Goal: Information Seeking & Learning: Learn about a topic

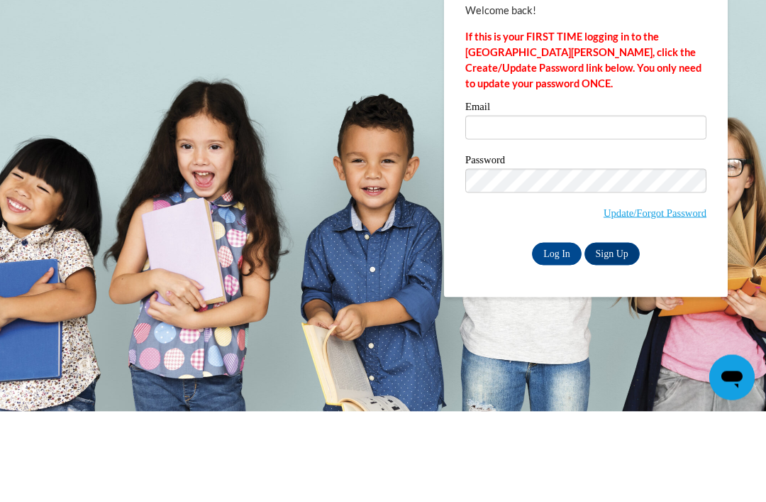
scroll to position [91, 0]
type input "[EMAIL_ADDRESS][PERSON_NAME][PERSON_NAME][DOMAIN_NAME]"
click at [557, 333] on input "Log In" at bounding box center [557, 344] width 50 height 23
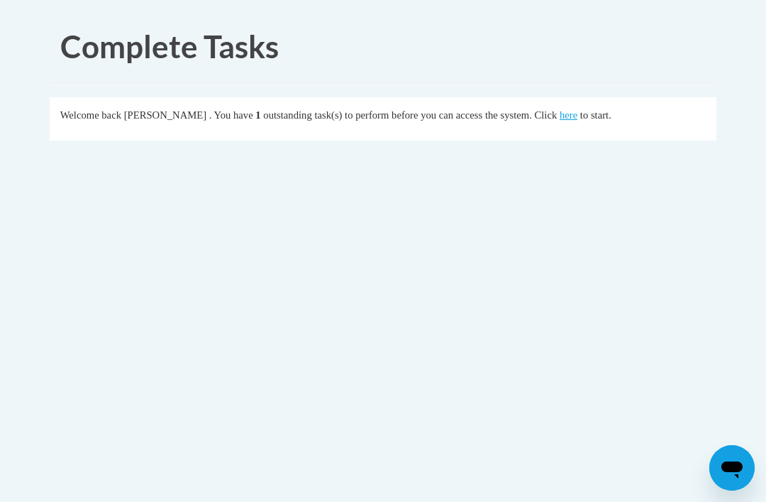
click at [530, 128] on fieldset "Welcome back Hailey Polk . You have 1 outstanding task(s) to perform before you…" at bounding box center [383, 118] width 667 height 43
click at [560, 120] on link "here" at bounding box center [569, 114] width 18 height 11
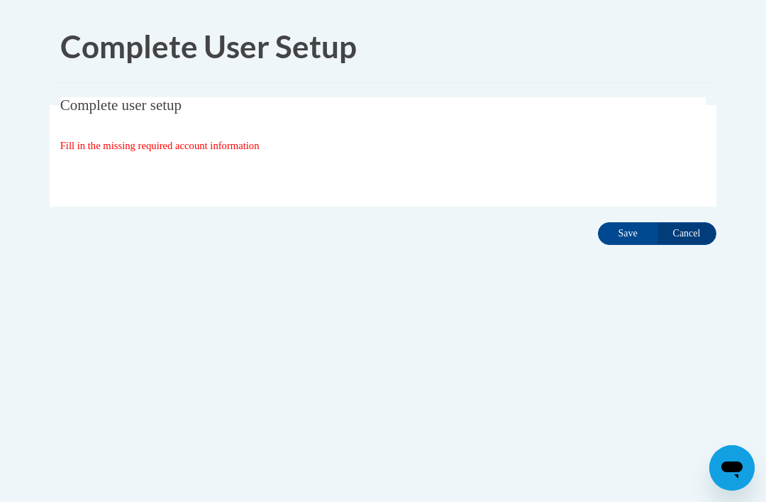
click at [620, 238] on input "Save" at bounding box center [628, 233] width 60 height 23
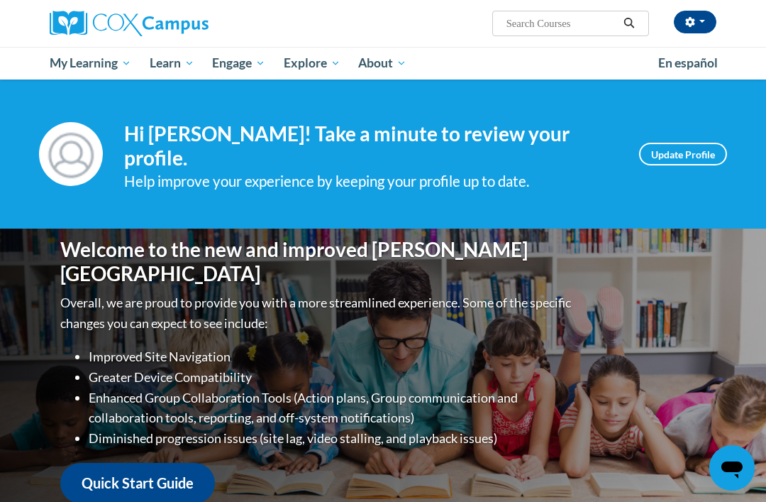
click at [0, 0] on span "My Course Progress" at bounding box center [0, 0] width 0 height 0
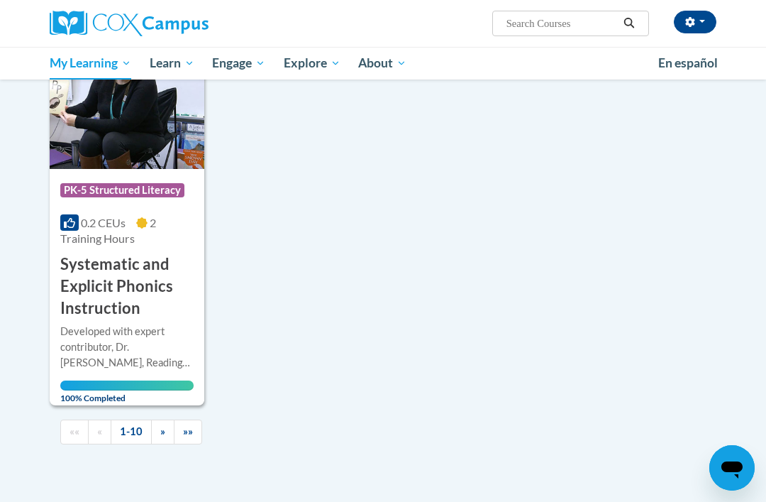
click at [155, 434] on link "»" at bounding box center [162, 431] width 23 height 25
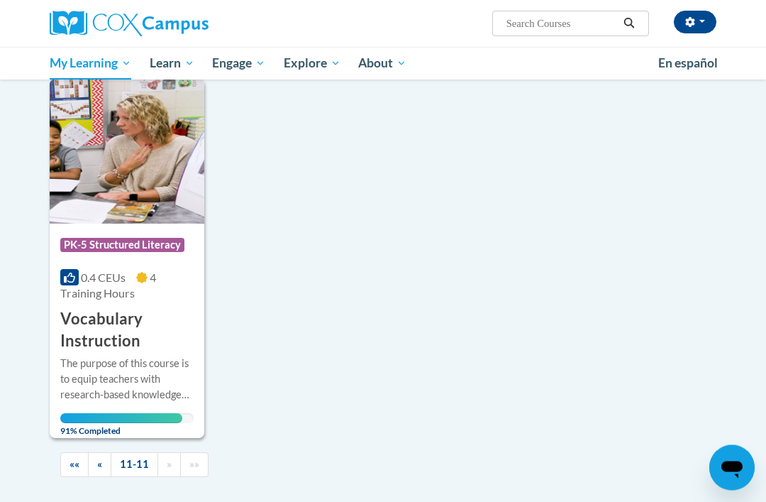
scroll to position [184, 0]
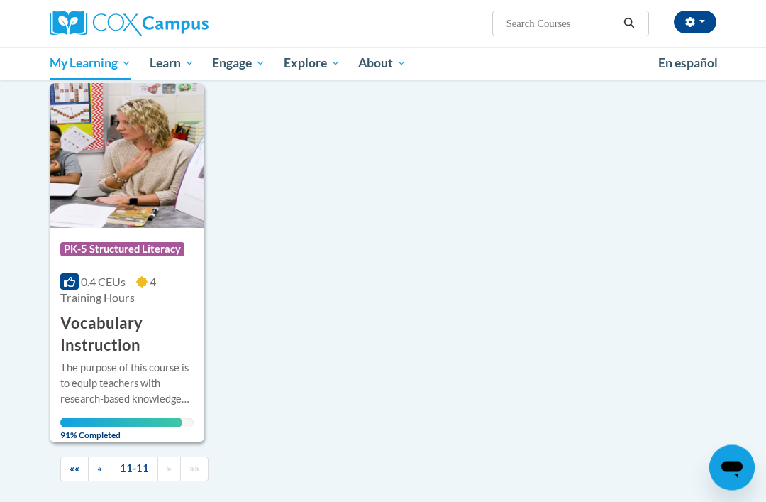
click at [87, 298] on span "4 Training Hours" at bounding box center [108, 289] width 96 height 29
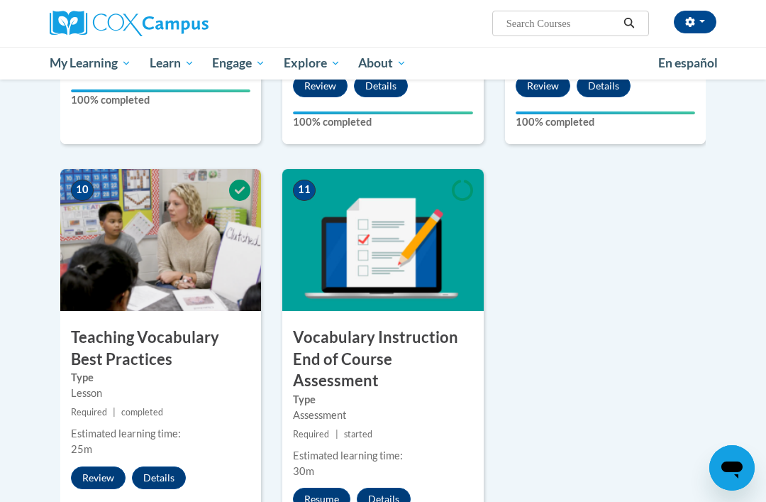
scroll to position [1426, 0]
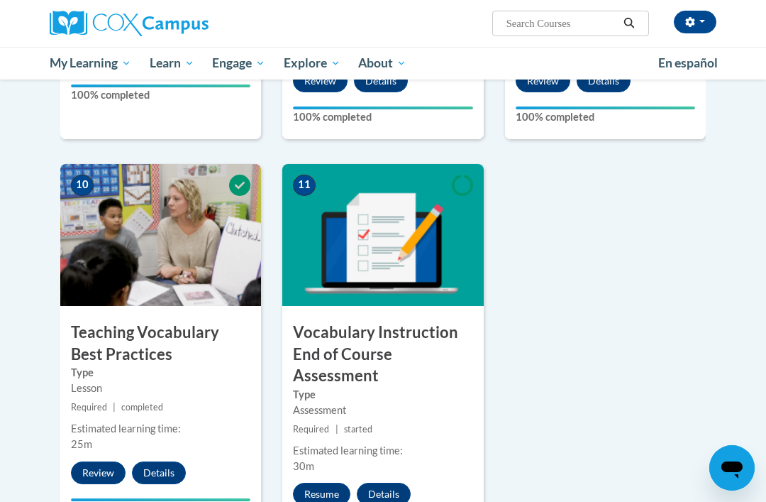
click at [319, 483] on button "Resume" at bounding box center [321, 494] width 57 height 23
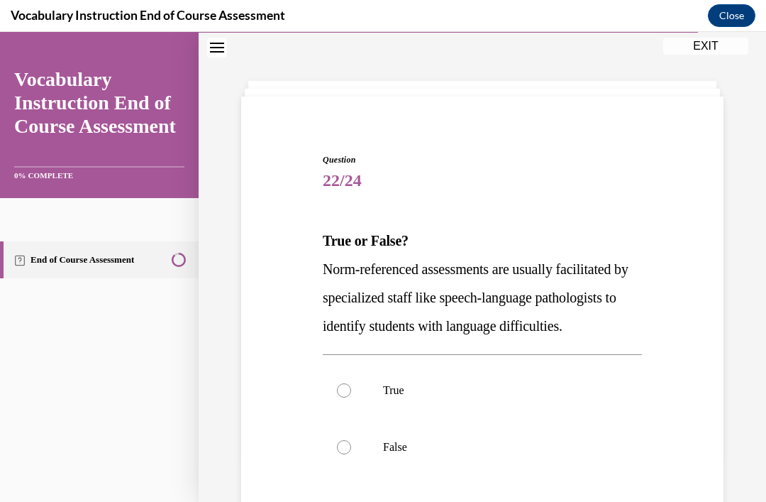
scroll to position [59, 0]
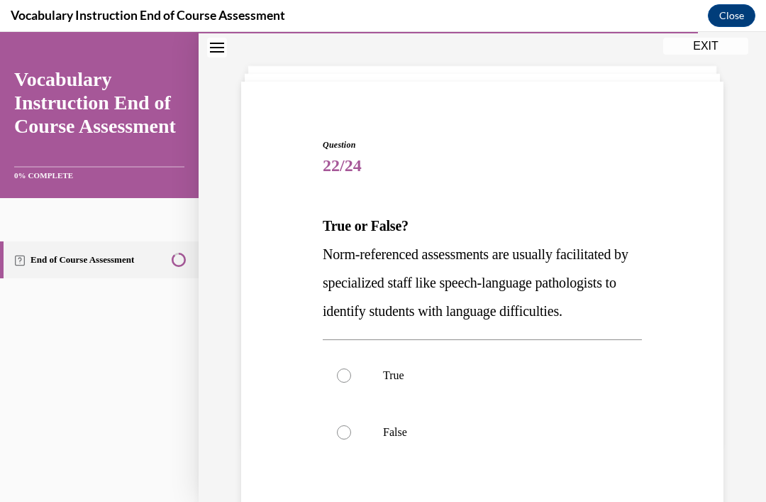
click at [373, 404] on label "True" at bounding box center [482, 375] width 319 height 57
click at [351, 383] on input "True" at bounding box center [344, 375] width 14 height 14
radio input "true"
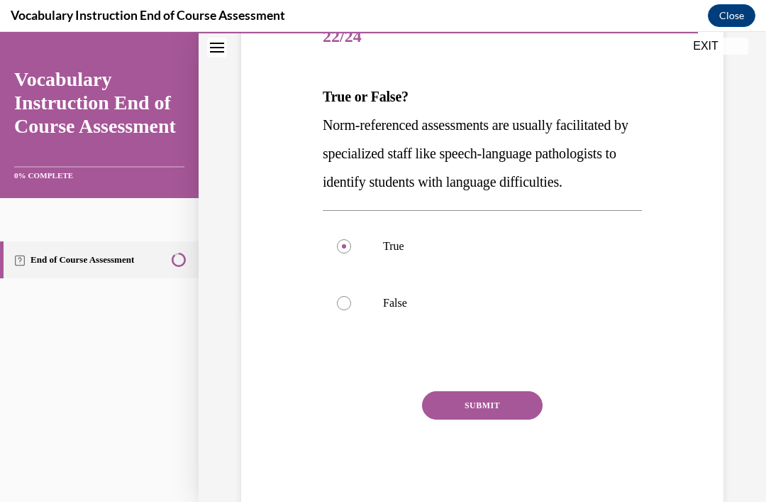
click at [501, 419] on button "SUBMIT" at bounding box center [482, 405] width 121 height 28
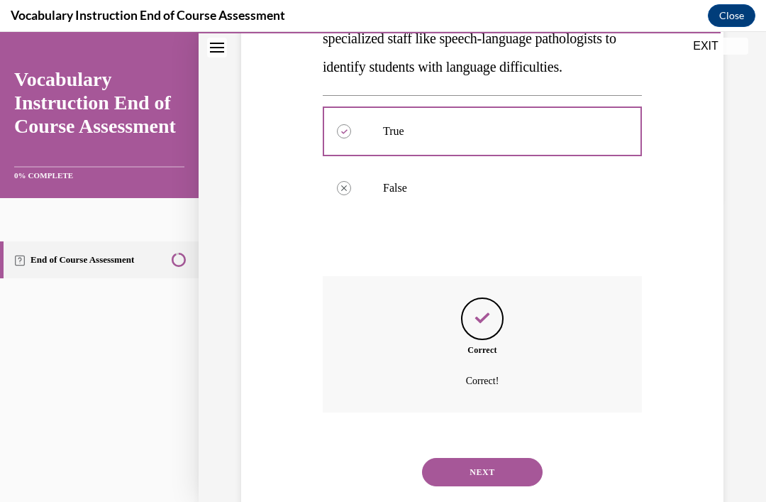
scroll to position [302, 0]
click at [507, 485] on button "NEXT" at bounding box center [482, 472] width 121 height 28
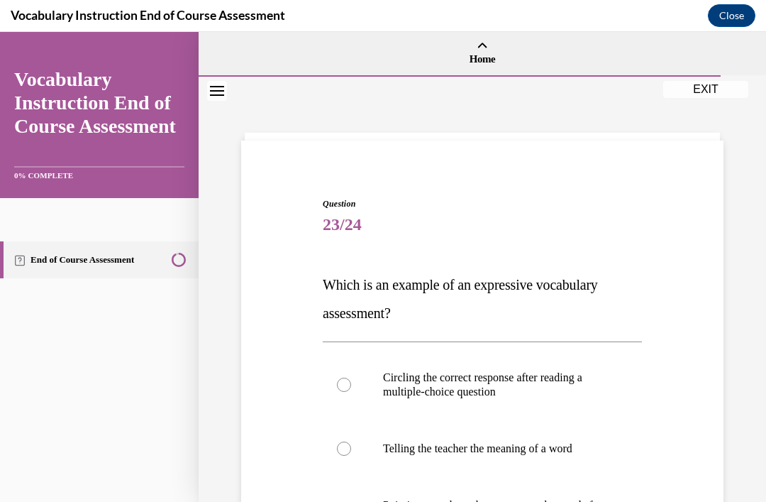
scroll to position [67, 0]
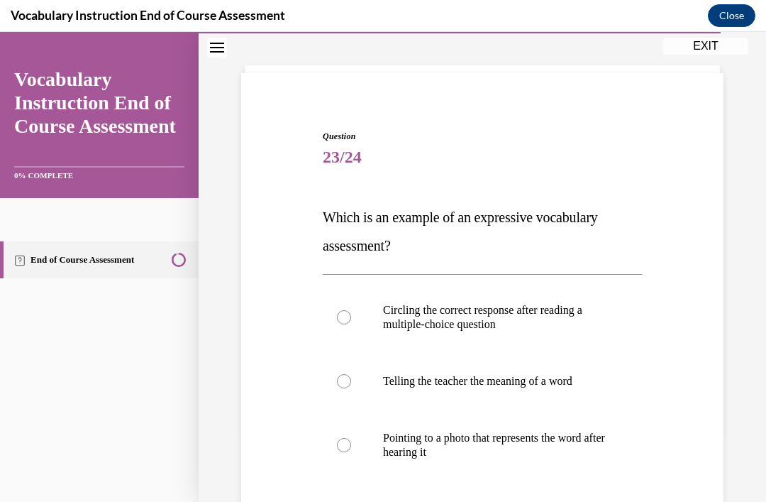
click at [359, 378] on label "Telling the teacher the meaning of a word" at bounding box center [482, 381] width 319 height 57
click at [351, 378] on input "Telling the teacher the meaning of a word" at bounding box center [344, 381] width 14 height 14
radio input "true"
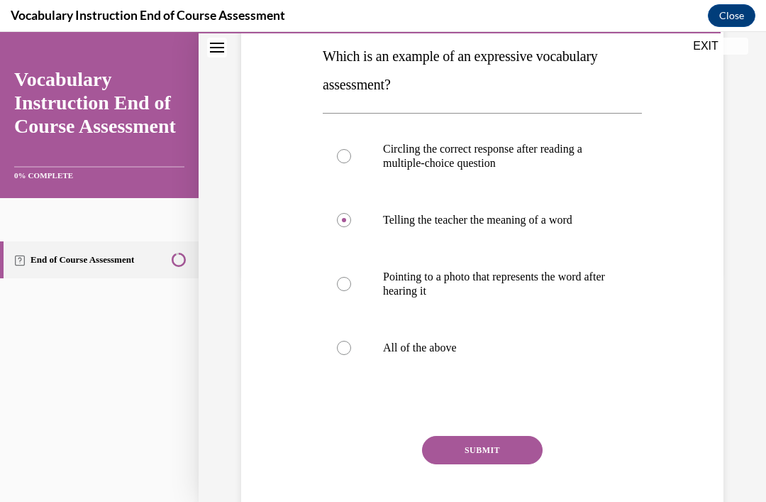
click at [469, 446] on button "SUBMIT" at bounding box center [482, 450] width 121 height 28
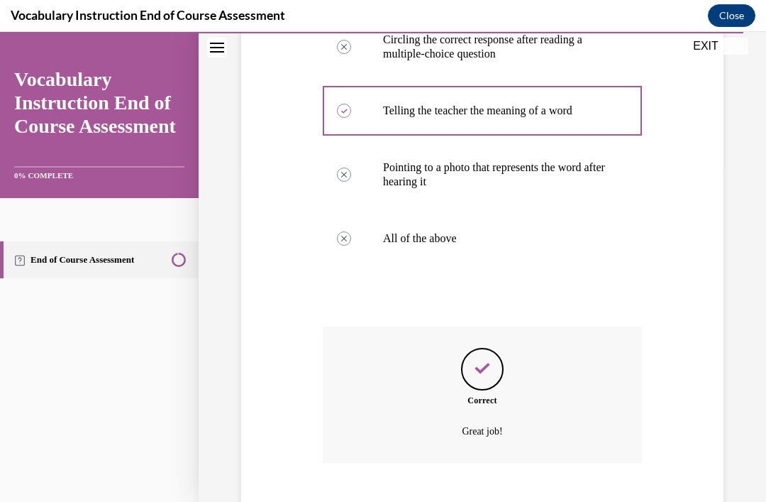
scroll to position [359, 0]
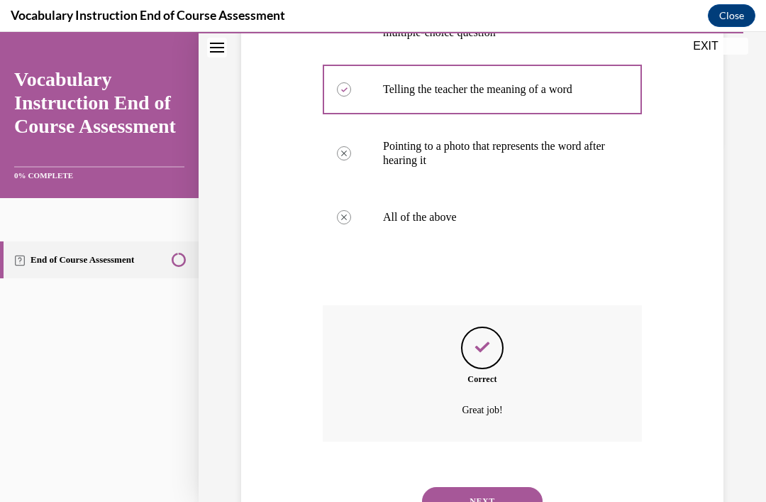
click at [466, 487] on button "NEXT" at bounding box center [482, 501] width 121 height 28
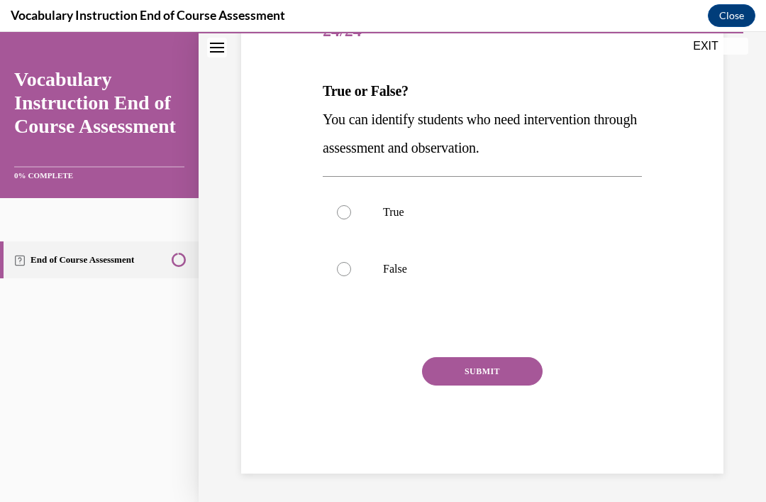
scroll to position [131, 0]
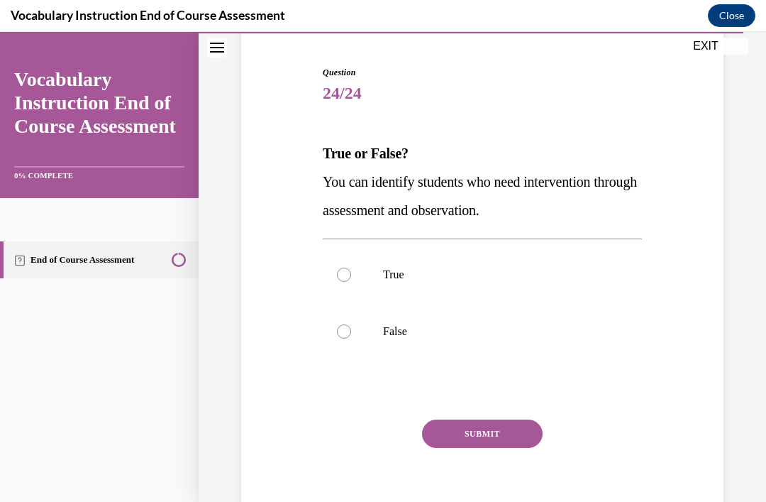
click at [353, 277] on label "True" at bounding box center [482, 274] width 319 height 57
click at [351, 277] on input "True" at bounding box center [344, 275] width 14 height 14
radio input "true"
click at [470, 439] on button "SUBMIT" at bounding box center [482, 433] width 121 height 28
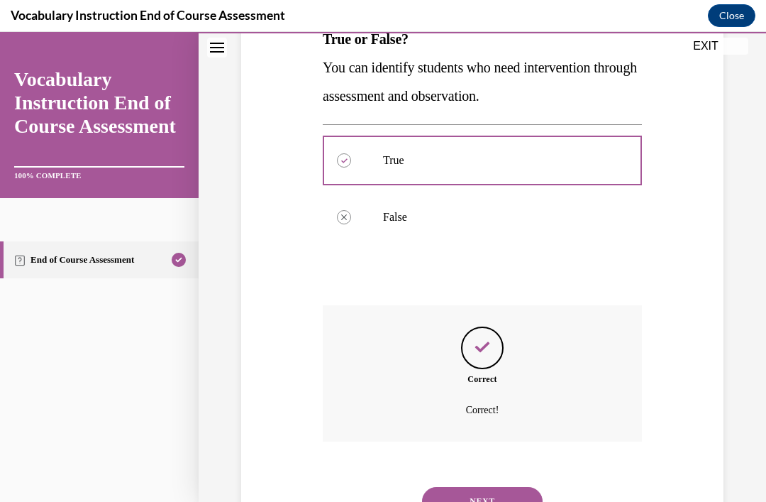
click at [463, 495] on button "NEXT" at bounding box center [482, 501] width 121 height 28
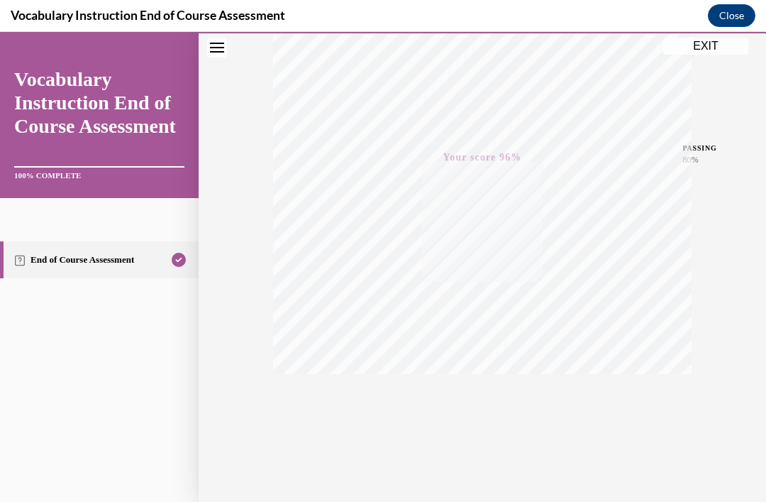
scroll to position [237, 0]
click at [707, 45] on button "EXIT" at bounding box center [706, 46] width 85 height 17
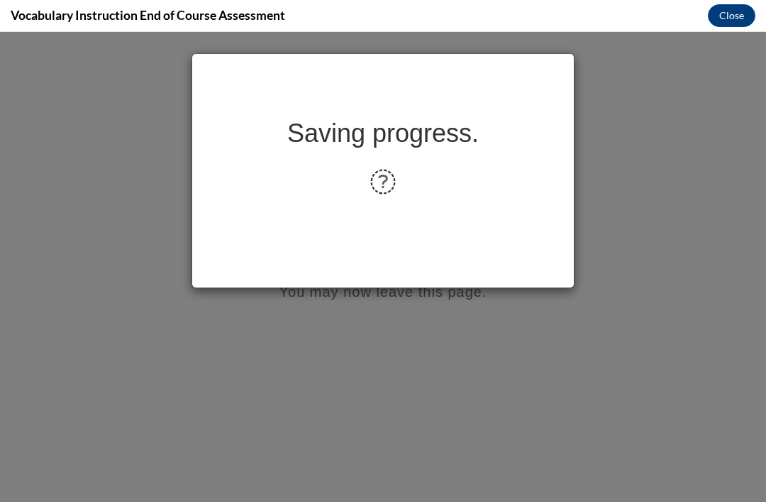
scroll to position [0, 0]
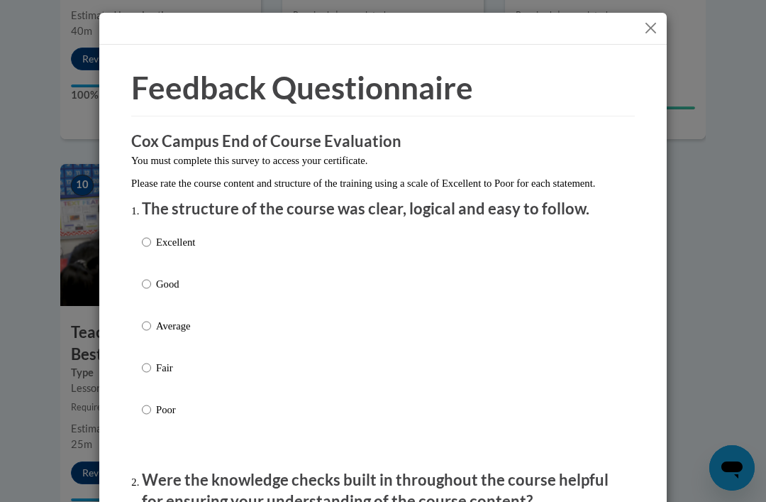
click at [159, 238] on p "Excellent" at bounding box center [175, 242] width 39 height 16
click at [151, 238] on input "Excellent" at bounding box center [146, 242] width 9 height 16
radio input "true"
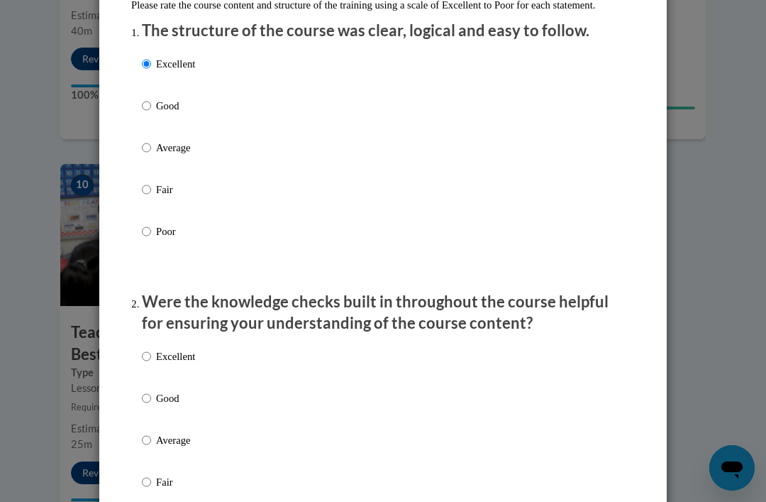
scroll to position [200, 0]
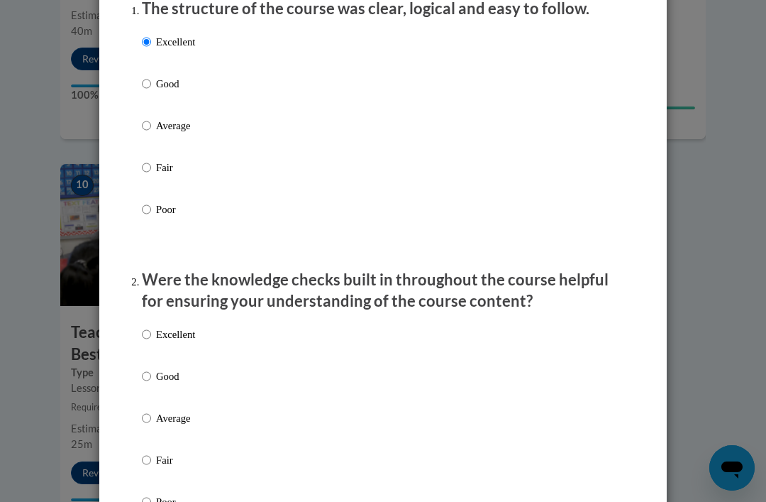
click at [166, 361] on label "Excellent" at bounding box center [168, 345] width 53 height 38
click at [151, 342] on input "Excellent" at bounding box center [146, 334] width 9 height 16
radio input "true"
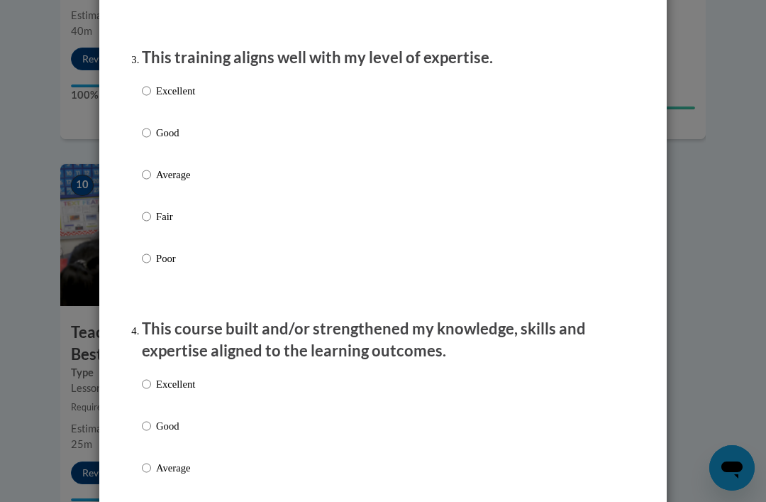
click at [149, 214] on input "Fair" at bounding box center [146, 217] width 9 height 16
radio input "true"
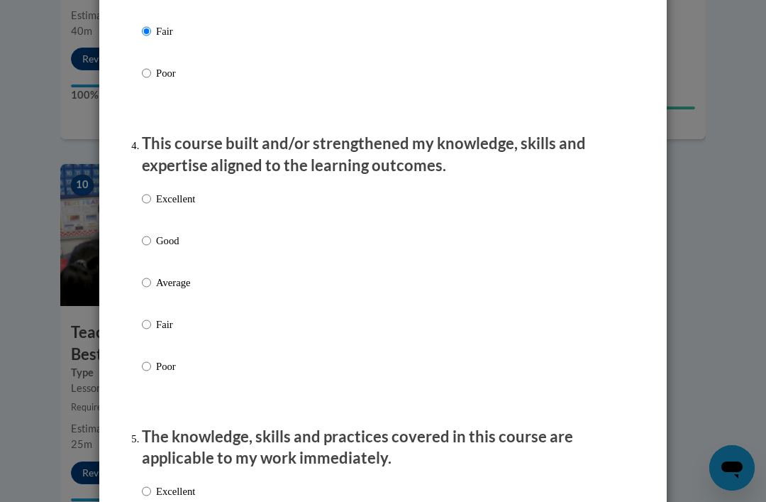
scroll to position [899, 0]
click at [143, 211] on label "Excellent" at bounding box center [168, 211] width 53 height 38
click at [143, 207] on input "Excellent" at bounding box center [146, 200] width 9 height 16
radio input "true"
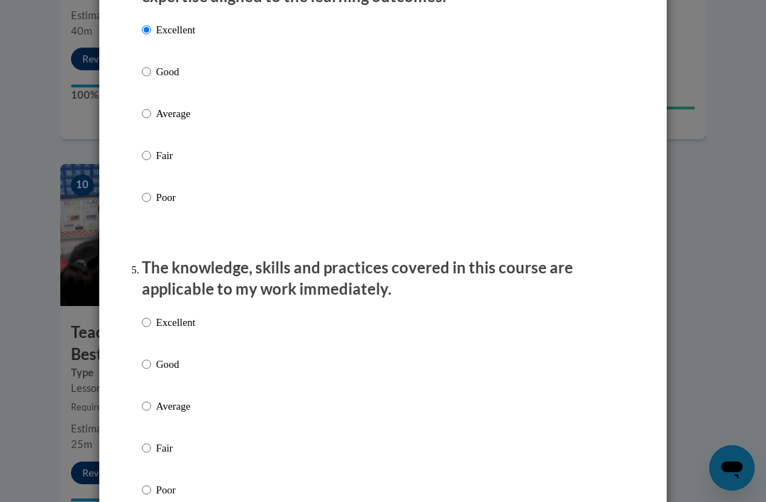
click at [166, 325] on label "Excellent" at bounding box center [168, 333] width 53 height 38
click at [151, 325] on input "Excellent" at bounding box center [146, 322] width 9 height 16
radio input "true"
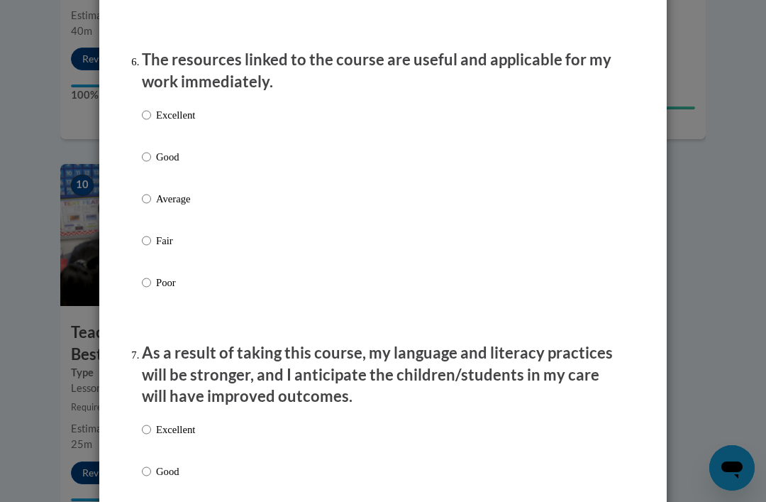
scroll to position [1617, 0]
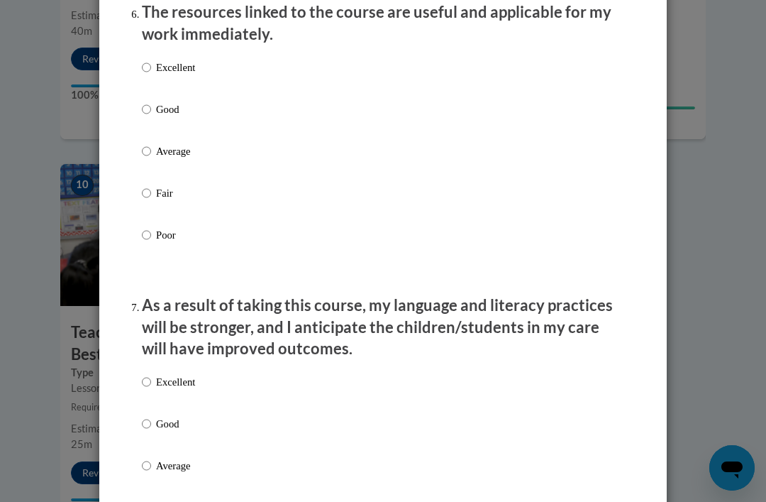
click at [155, 81] on label "Excellent" at bounding box center [168, 79] width 53 height 38
click at [151, 75] on input "Excellent" at bounding box center [146, 68] width 9 height 16
radio input "true"
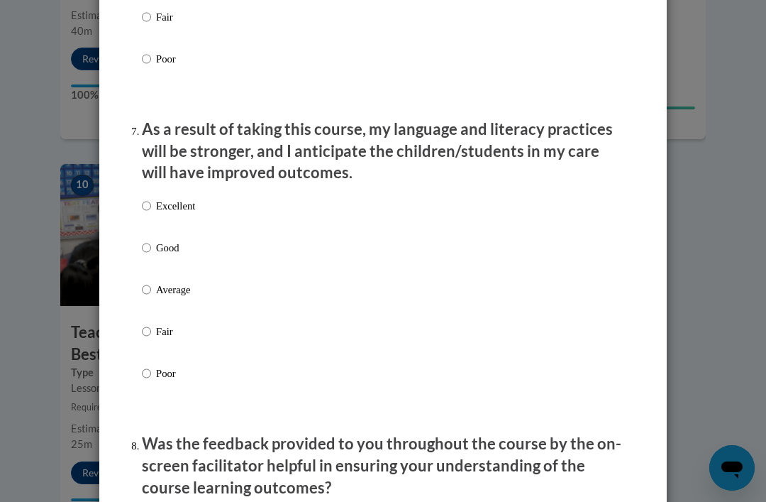
click at [156, 309] on label "Average" at bounding box center [168, 301] width 53 height 38
click at [151, 297] on input "Average" at bounding box center [146, 290] width 9 height 16
radio input "true"
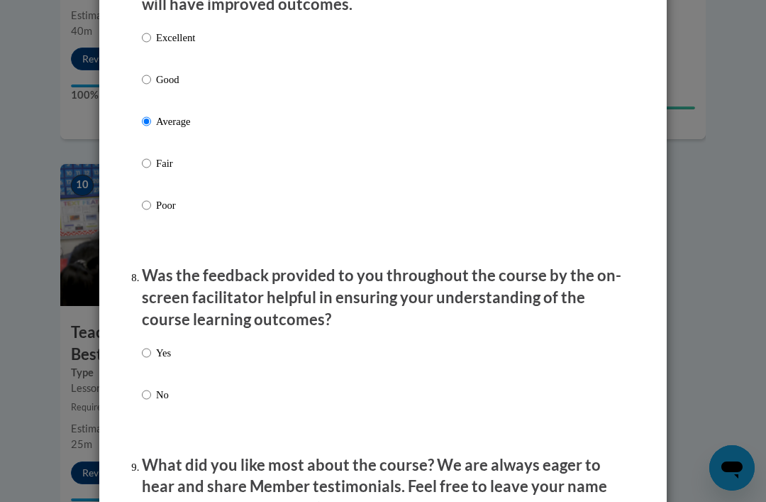
scroll to position [1971, 0]
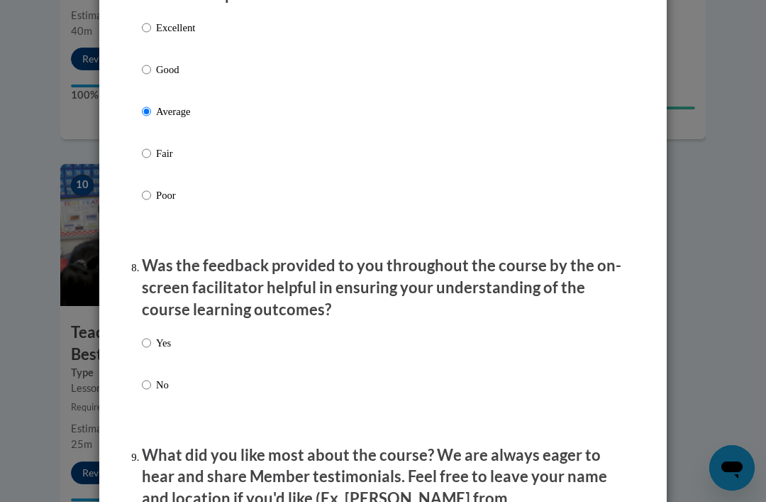
click at [160, 343] on label "Yes" at bounding box center [156, 354] width 29 height 38
click at [151, 343] on input "Yes" at bounding box center [146, 343] width 9 height 16
radio input "true"
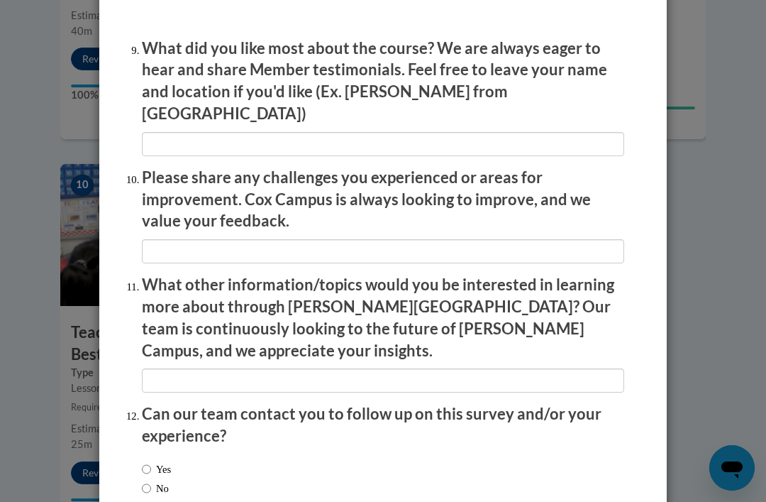
scroll to position [2377, 0]
